Goal: Task Accomplishment & Management: Manage account settings

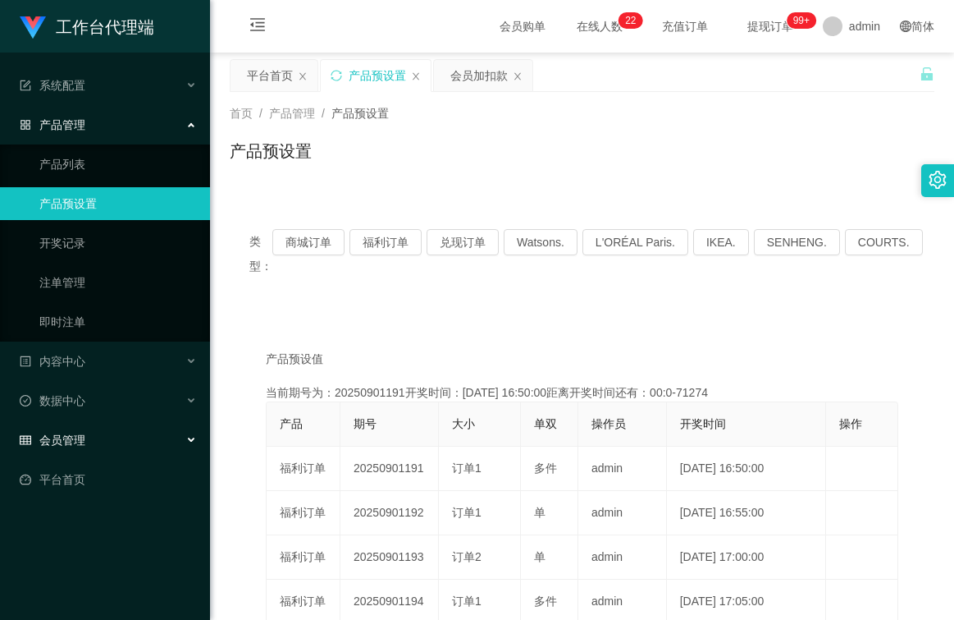
click at [91, 445] on div "会员管理" at bounding box center [105, 439] width 210 height 33
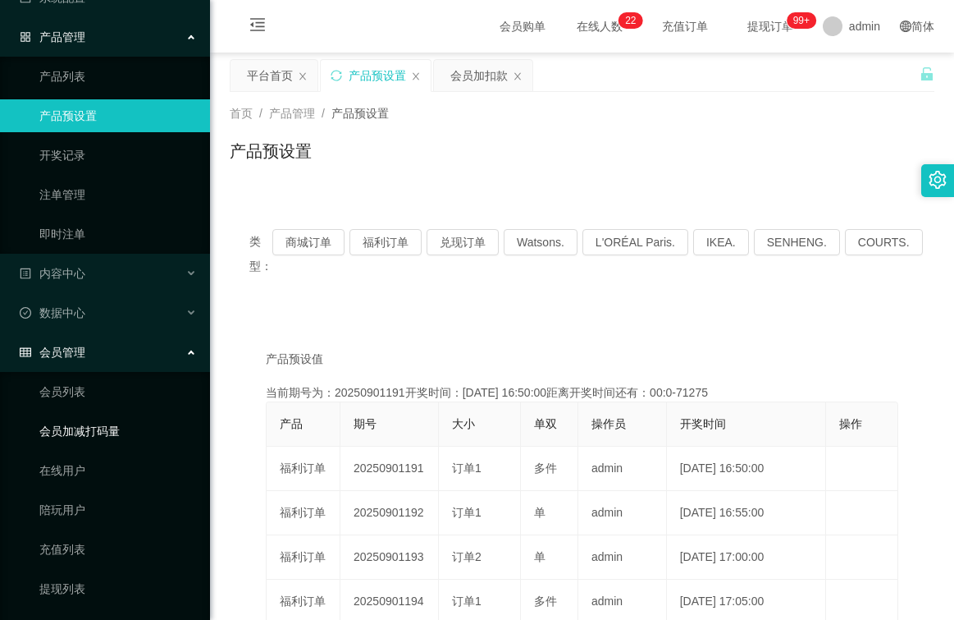
scroll to position [208, 0]
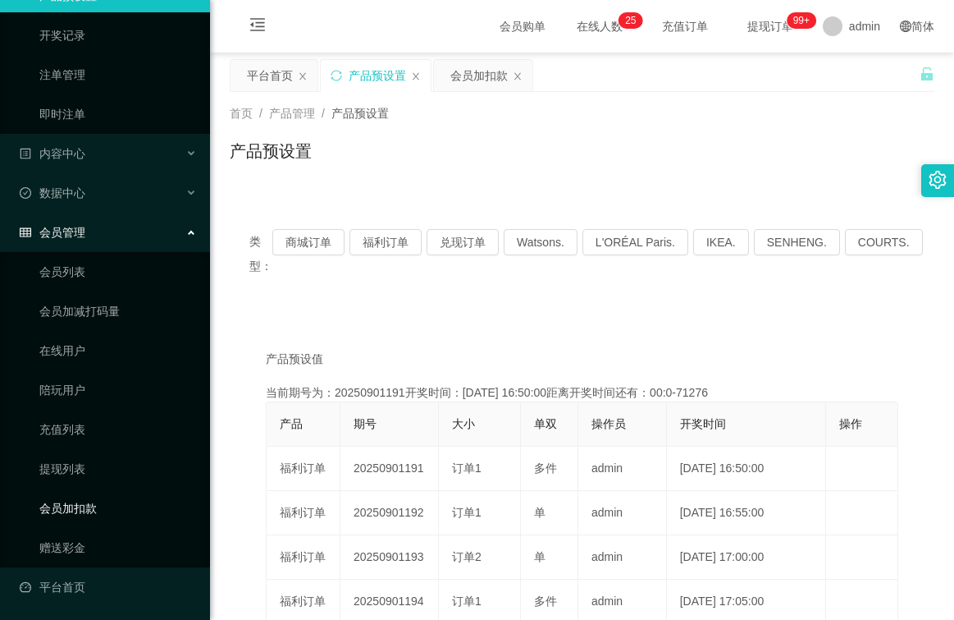
click at [98, 505] on link "会员加扣款" at bounding box center [118, 508] width 158 height 33
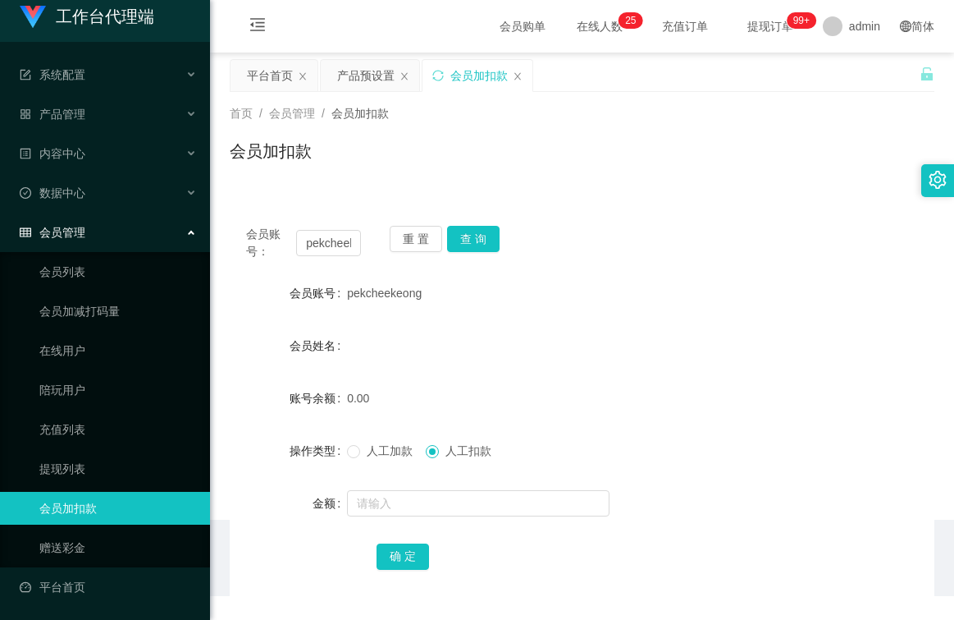
scroll to position [11, 0]
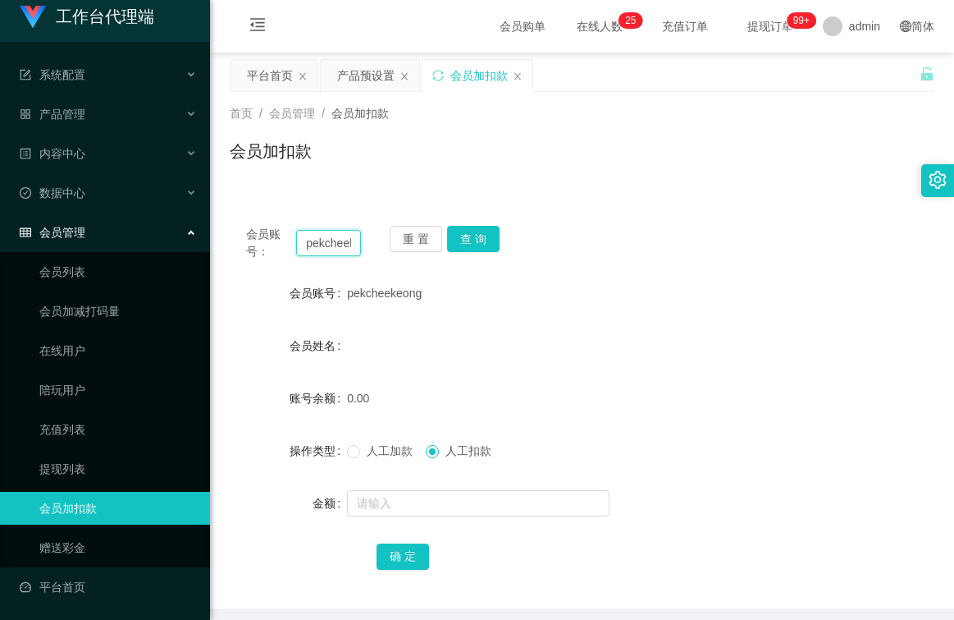
click at [351, 245] on input "pekcheekeong" at bounding box center [328, 243] width 65 height 26
click at [352, 249] on input "pekcheekeong" at bounding box center [328, 243] width 65 height 26
click at [350, 244] on input "pekcheekeong" at bounding box center [328, 243] width 65 height 26
click at [350, 244] on input "pekkeon" at bounding box center [328, 243] width 65 height 26
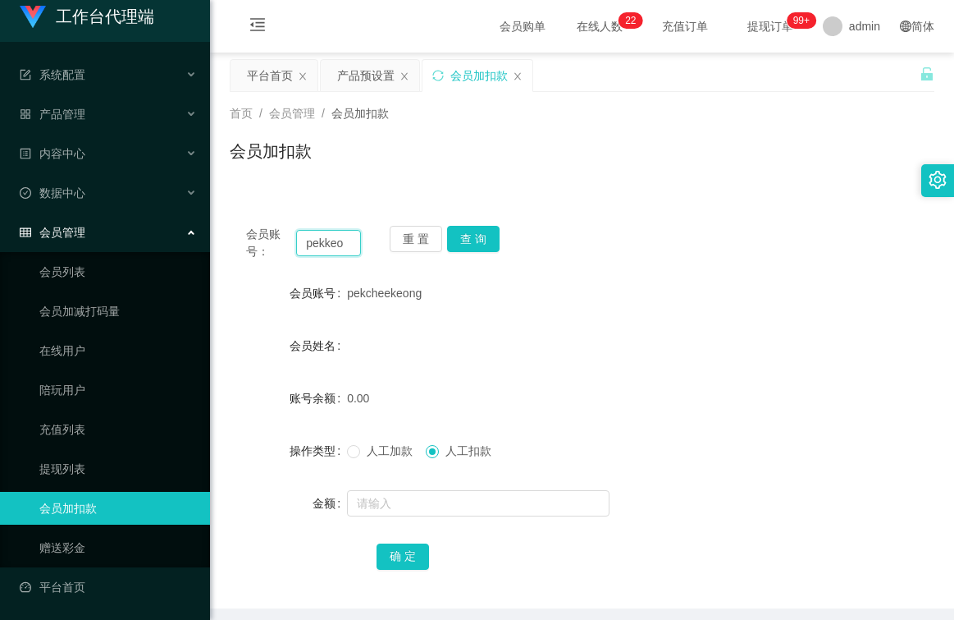
click at [350, 244] on input "pekkeo" at bounding box center [328, 243] width 65 height 26
type input "p"
click at [345, 244] on input "text" at bounding box center [328, 243] width 65 height 26
type input "66727753"
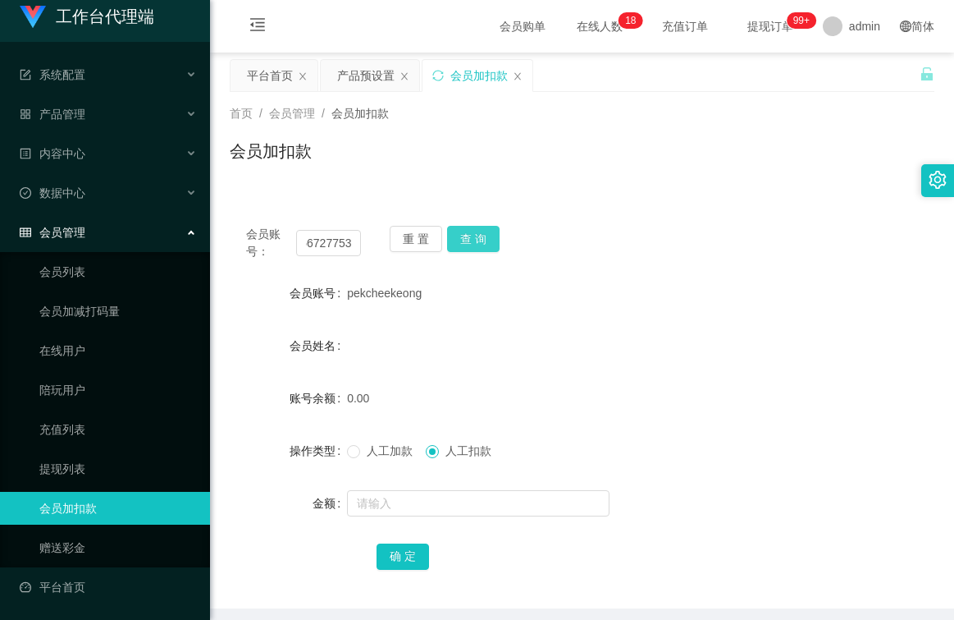
scroll to position [0, 0]
click at [482, 236] on button "查 询" at bounding box center [473, 239] width 53 height 26
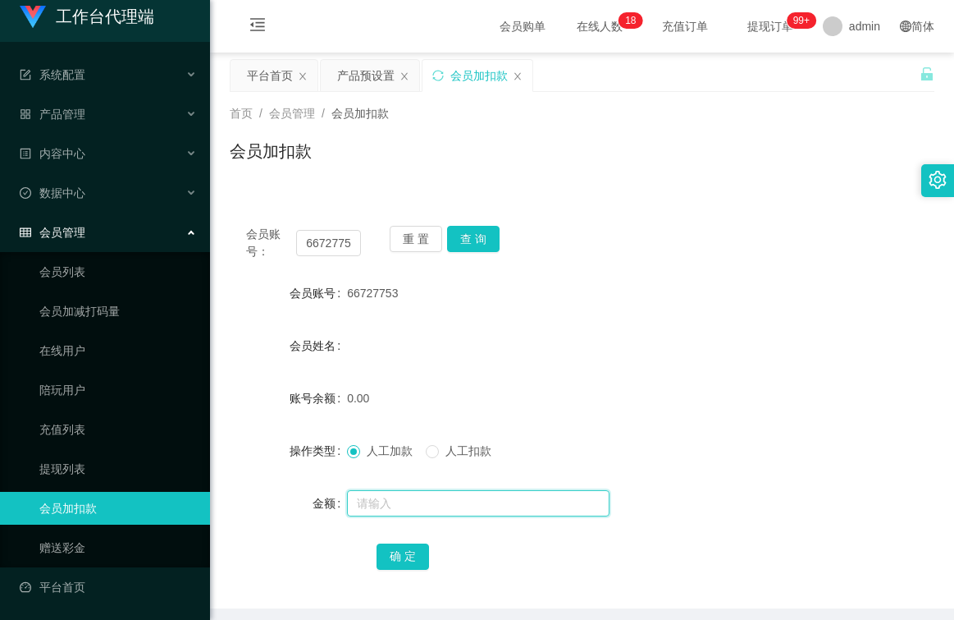
click at [447, 505] on input "text" at bounding box center [478, 503] width 263 height 26
type input "100"
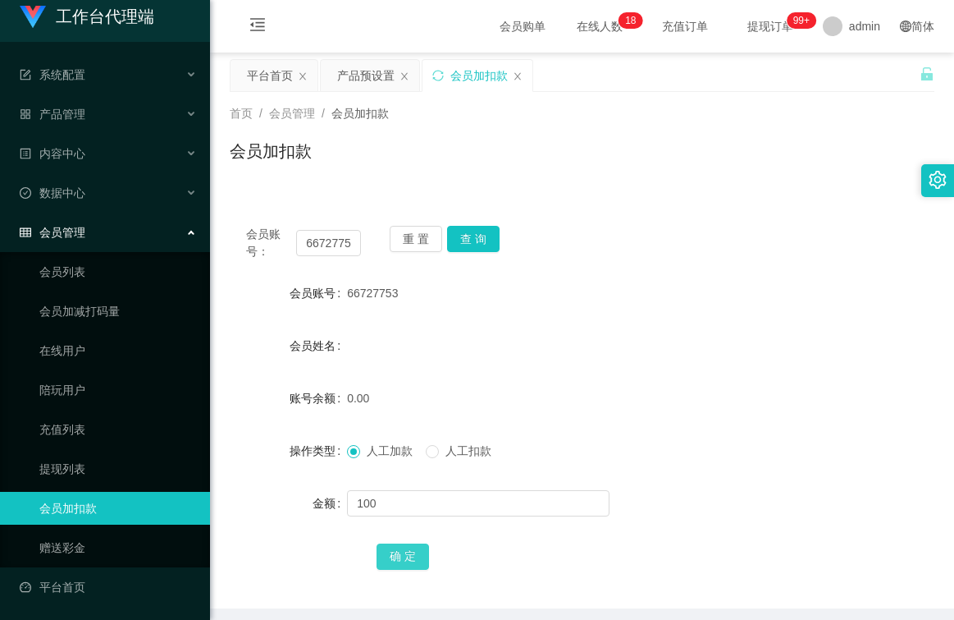
click at [393, 556] on button "确 定" at bounding box center [403, 556] width 53 height 26
click at [84, 112] on span "产品管理" at bounding box center [53, 113] width 66 height 13
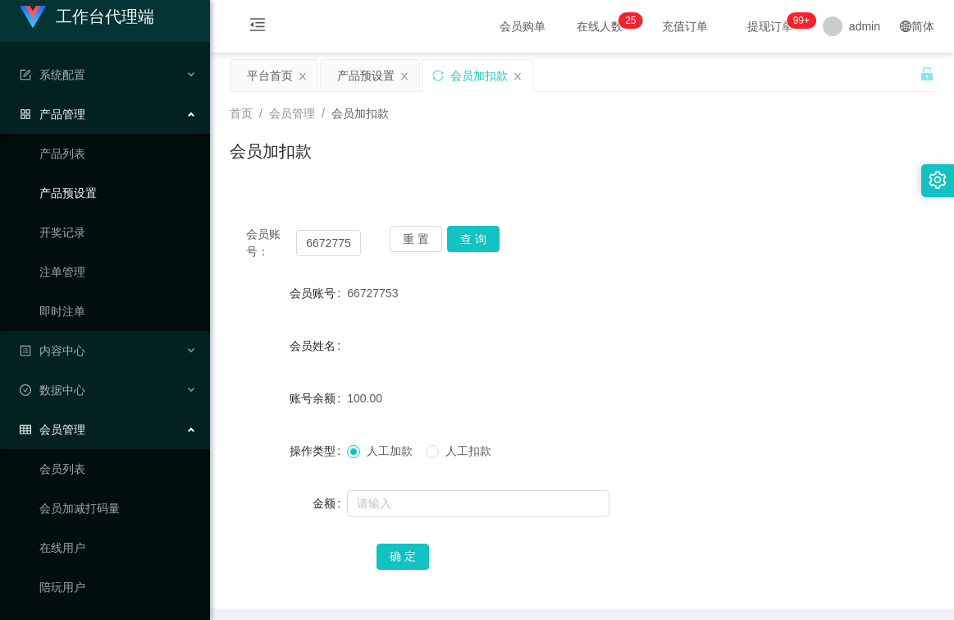
click at [85, 195] on link "产品预设置" at bounding box center [118, 192] width 158 height 33
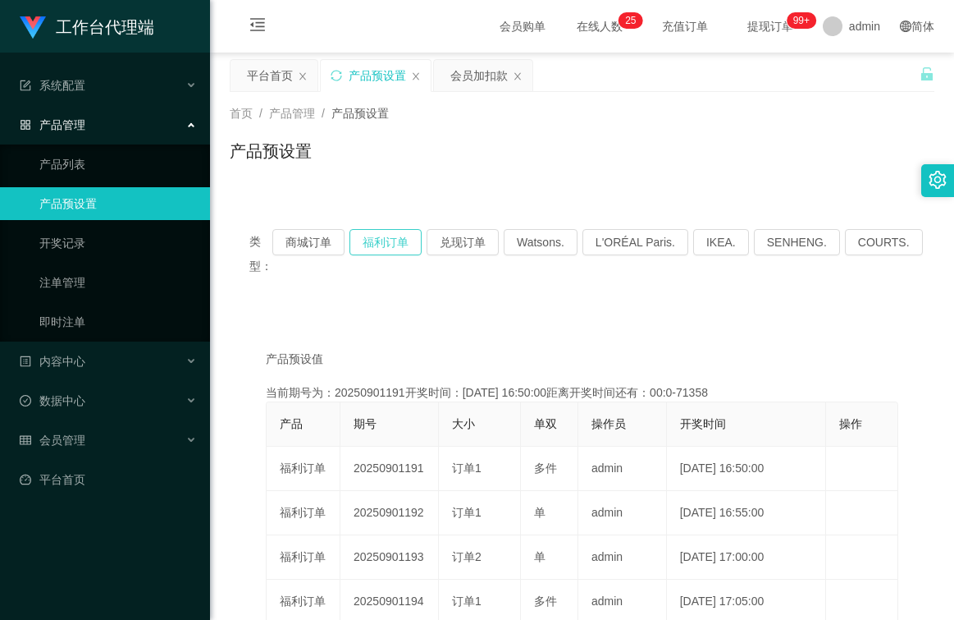
click at [409, 240] on button "福利订单" at bounding box center [386, 242] width 72 height 26
click at [405, 240] on button "福利订单" at bounding box center [386, 242] width 72 height 26
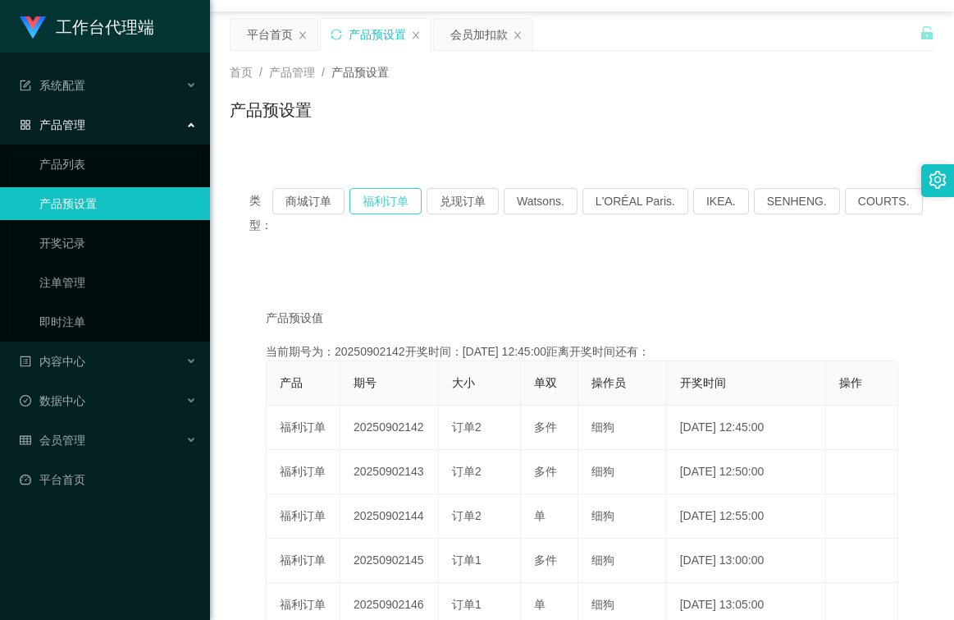
scroll to position [82, 0]
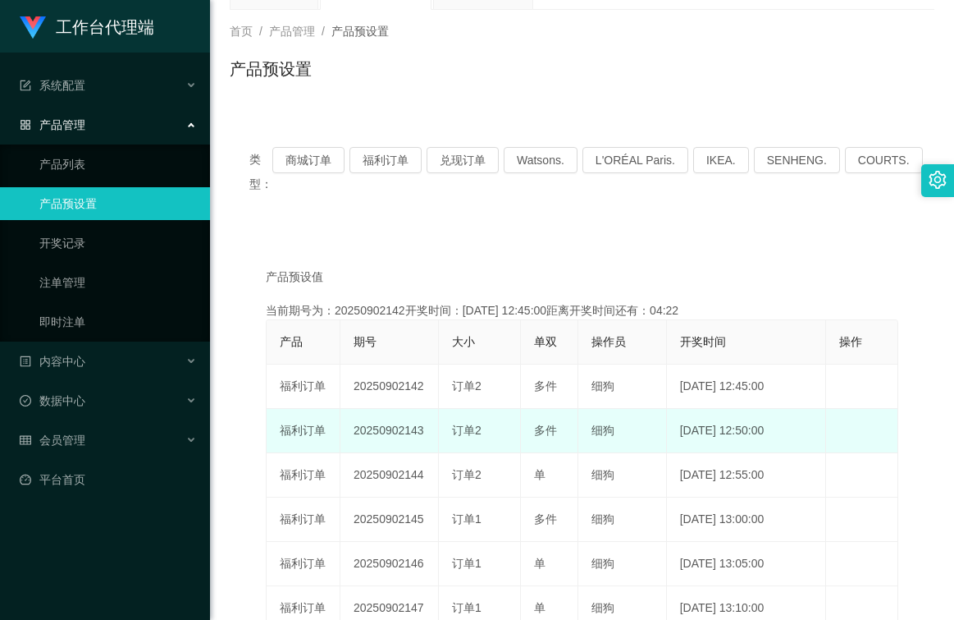
click at [427, 430] on td "20250902143" at bounding box center [390, 431] width 98 height 44
drag, startPoint x: 427, startPoint y: 430, endPoint x: 414, endPoint y: 433, distance: 13.5
click at [414, 433] on td "20250902143" at bounding box center [390, 431] width 98 height 44
drag, startPoint x: 414, startPoint y: 433, endPoint x: 426, endPoint y: 432, distance: 12.3
click at [426, 432] on td "20250902143" at bounding box center [390, 431] width 98 height 44
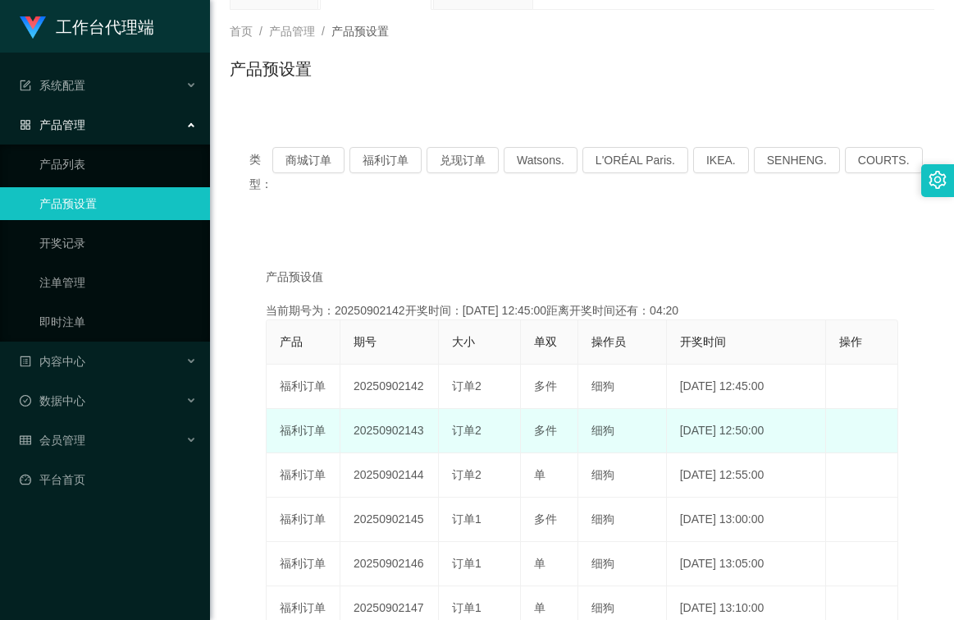
drag, startPoint x: 426, startPoint y: 430, endPoint x: 350, endPoint y: 432, distance: 76.3
click at [350, 432] on td "20250902143" at bounding box center [390, 431] width 98 height 44
drag, startPoint x: 350, startPoint y: 432, endPoint x: 396, endPoint y: 429, distance: 46.8
copy td "20250902143"
click at [502, 434] on div "订单2" at bounding box center [479, 430] width 55 height 17
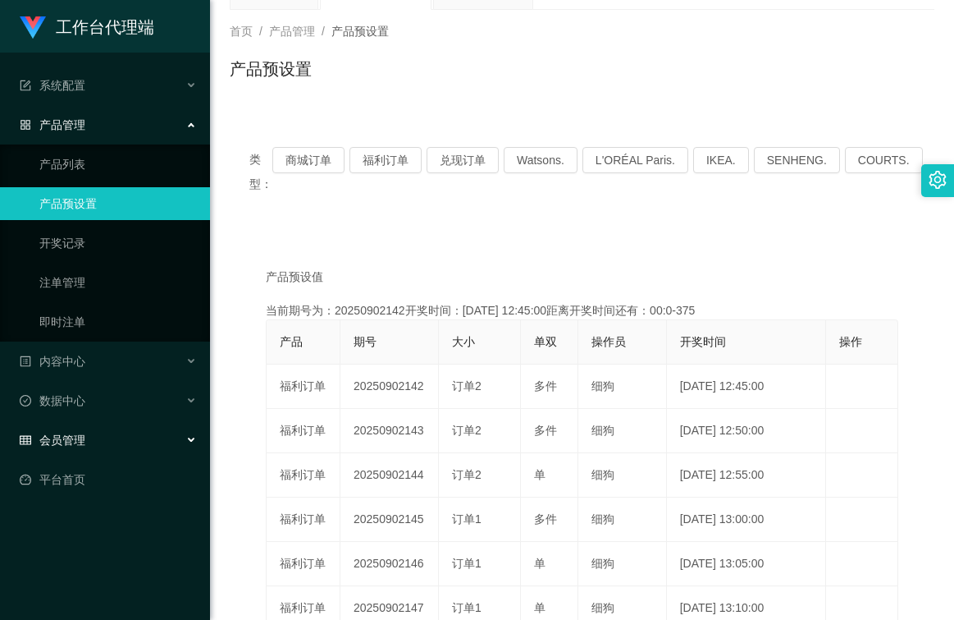
click at [108, 432] on div "会员管理" at bounding box center [105, 439] width 210 height 33
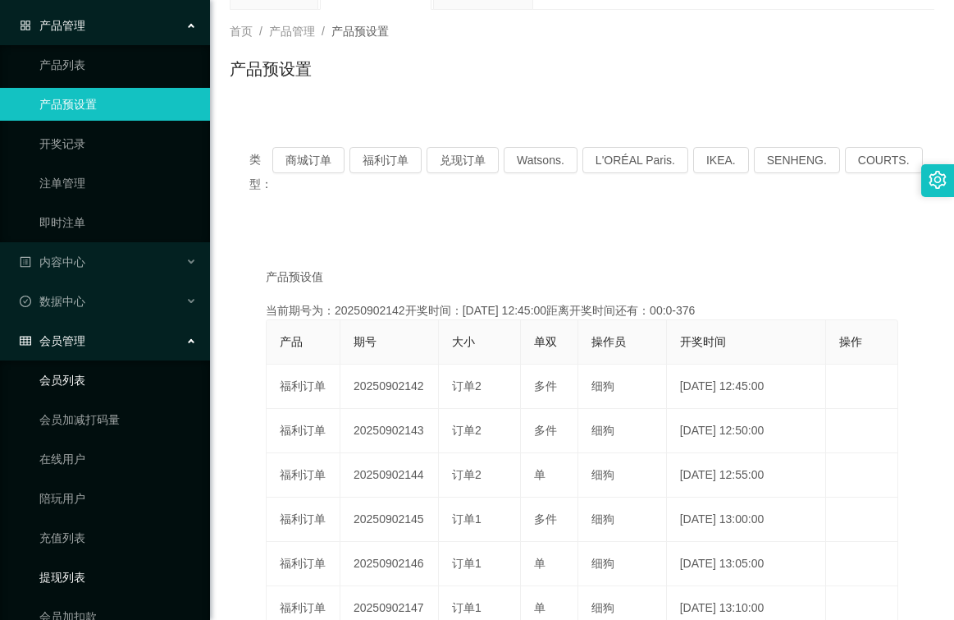
scroll to position [208, 0]
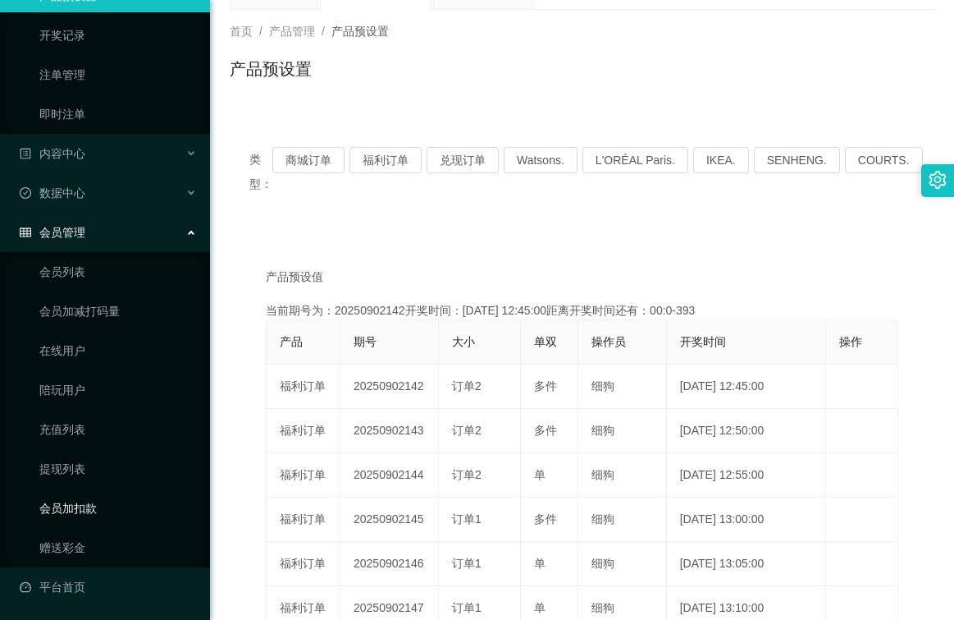
click at [70, 506] on link "会员加扣款" at bounding box center [118, 508] width 158 height 33
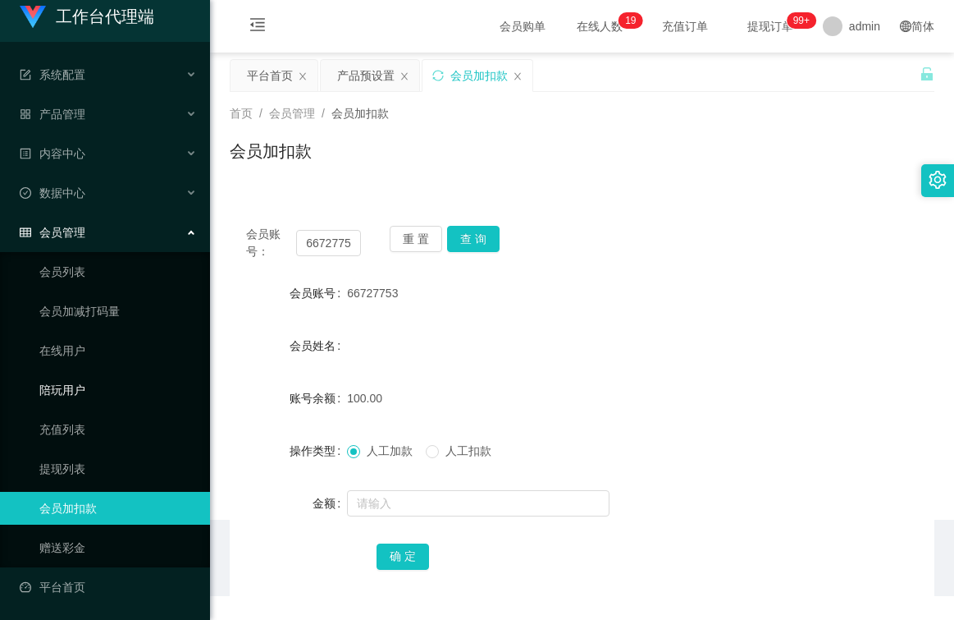
scroll to position [11, 0]
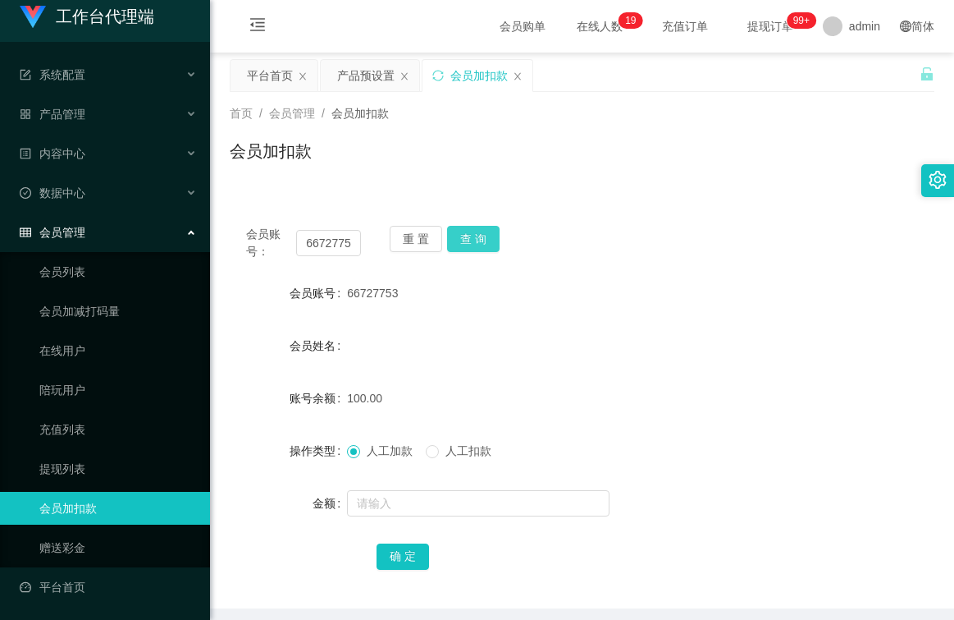
click at [473, 241] on button "查 询" at bounding box center [473, 239] width 53 height 26
